Goal: Complete application form

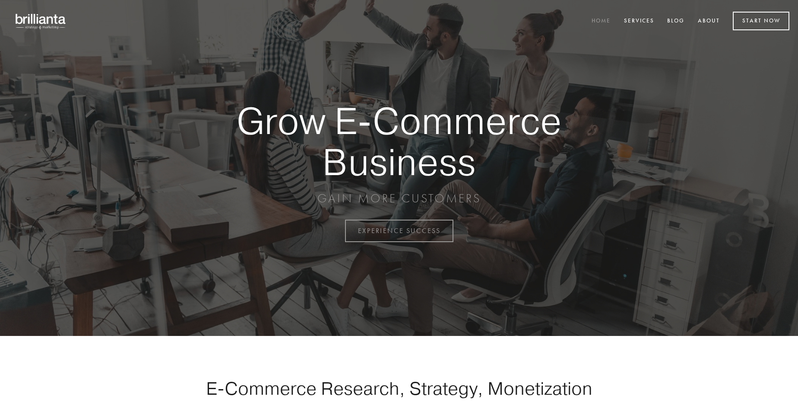
scroll to position [2264, 0]
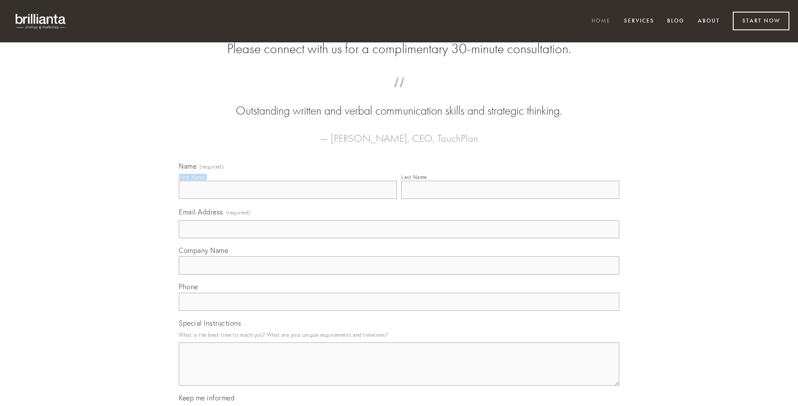
type input "[PERSON_NAME]"
click at [510, 199] on input "Last Name" at bounding box center [510, 190] width 218 height 18
type input "[PERSON_NAME]"
click at [399, 238] on input "Email Address (required)" at bounding box center [399, 229] width 441 height 18
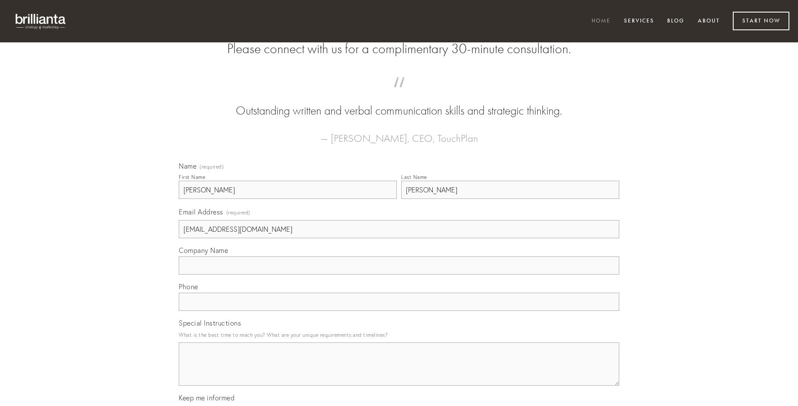
type input "[EMAIL_ADDRESS][DOMAIN_NAME]"
click at [399, 274] on input "Company Name" at bounding box center [399, 265] width 441 height 18
type input "tantum"
click at [399, 311] on input "text" at bounding box center [399, 301] width 441 height 18
click at [399, 371] on textarea "Special Instructions" at bounding box center [399, 363] width 441 height 43
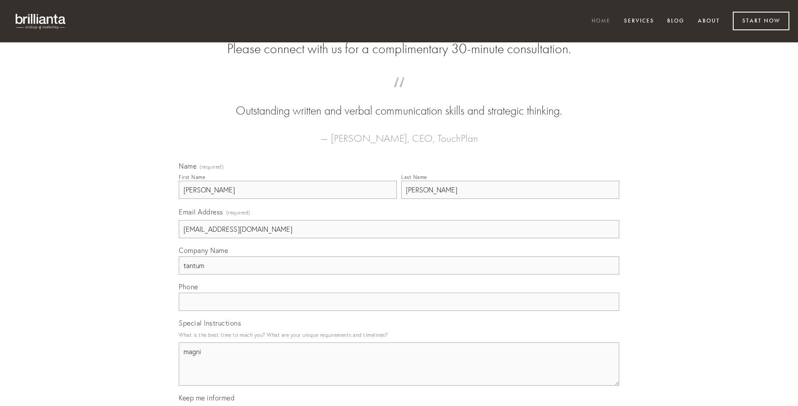
type textarea "magni"
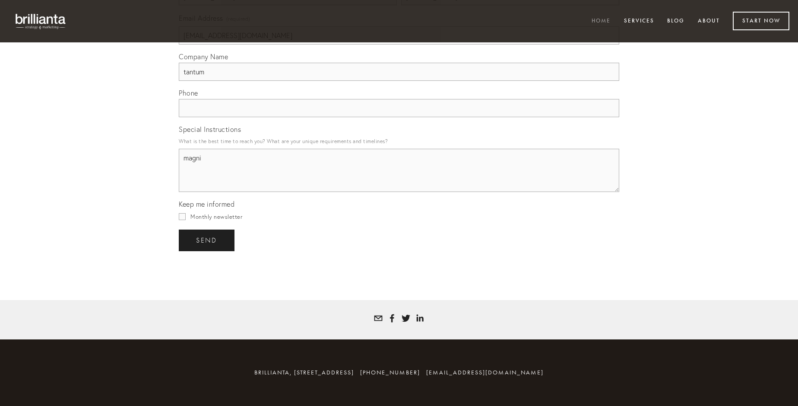
click at [207, 240] on span "send" at bounding box center [206, 240] width 21 height 8
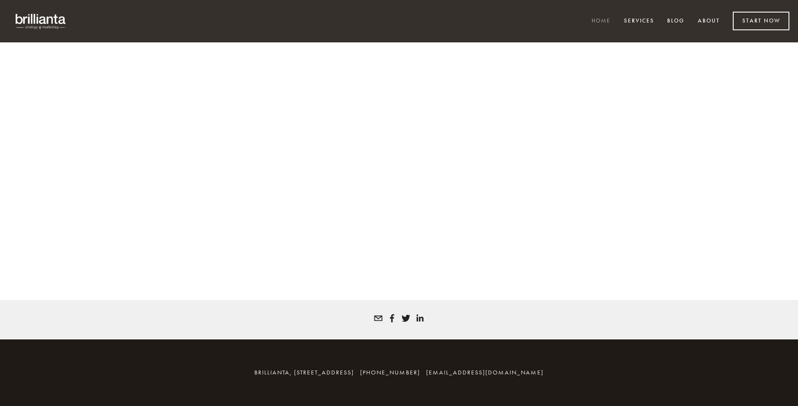
scroll to position [2253, 0]
